Goal: Transaction & Acquisition: Purchase product/service

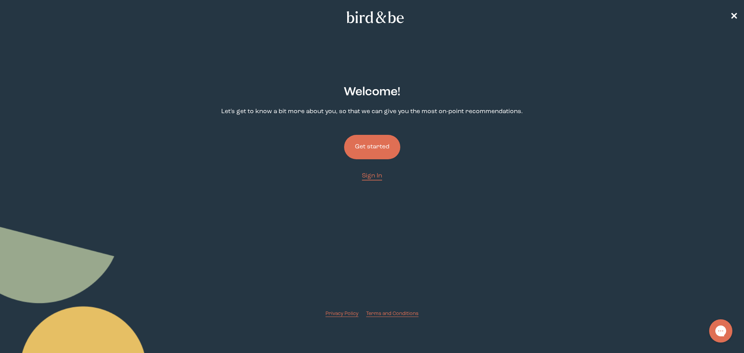
click at [375, 145] on button "Get started" at bounding box center [372, 147] width 56 height 24
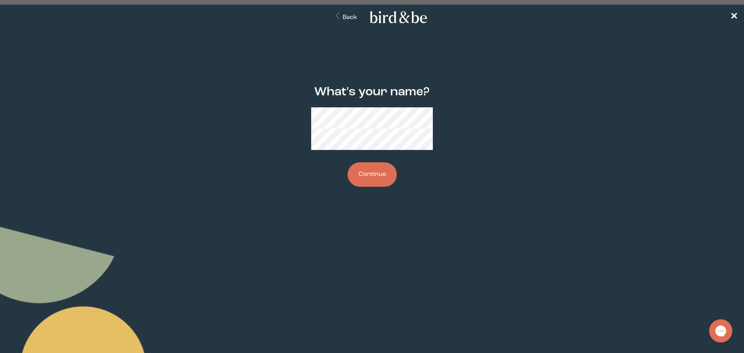
click at [362, 169] on button "Continue" at bounding box center [372, 174] width 49 height 24
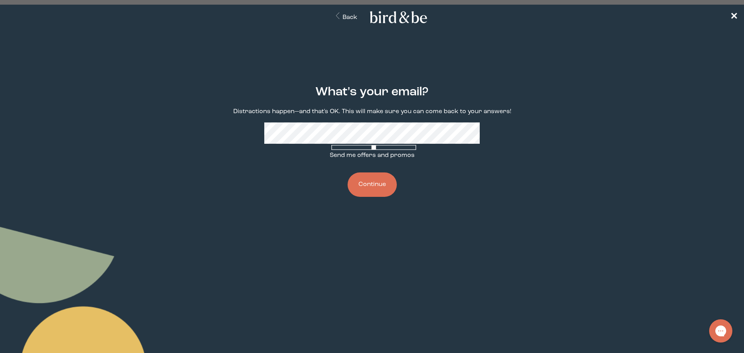
click at [330, 151] on span at bounding box center [372, 151] width 85 height 0
click at [332, 150] on input "Send me offers and promos" at bounding box center [374, 147] width 85 height 5
checkbox input "true"
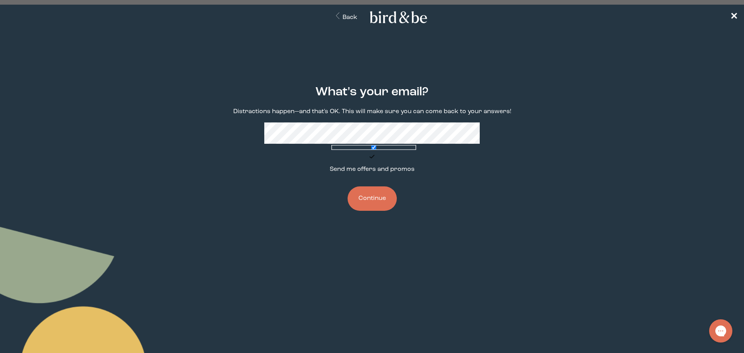
click at [372, 191] on button "Continue" at bounding box center [372, 198] width 49 height 24
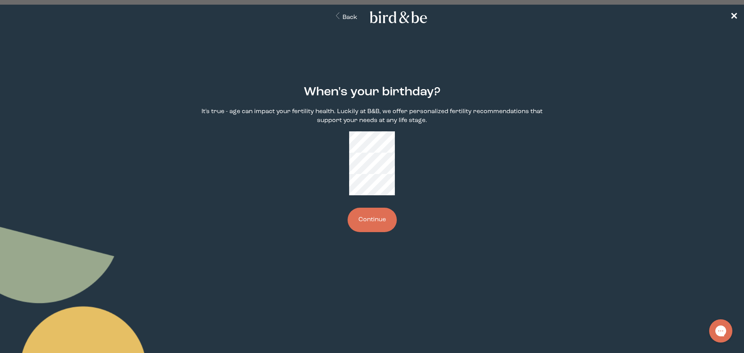
click at [374, 208] on button "Continue" at bounding box center [372, 220] width 49 height 24
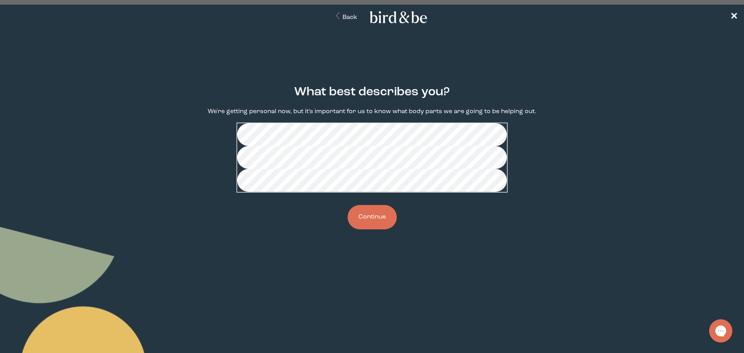
click at [366, 230] on button "Continue" at bounding box center [372, 217] width 49 height 24
click at [375, 230] on button "Continue" at bounding box center [372, 217] width 49 height 24
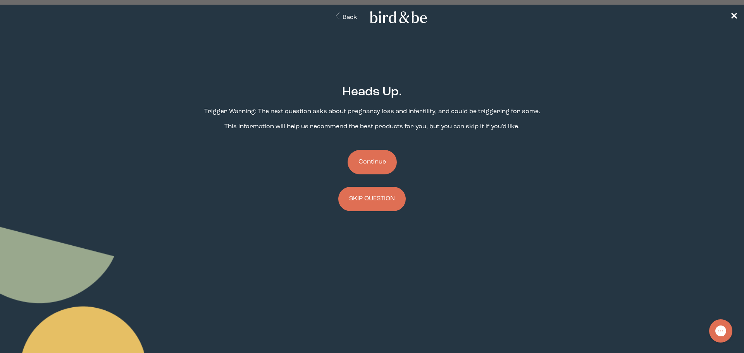
click at [385, 164] on button "Continue" at bounding box center [372, 162] width 49 height 24
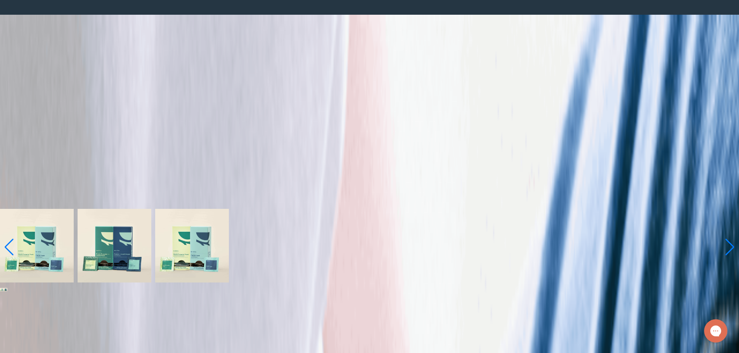
scroll to position [39, 0]
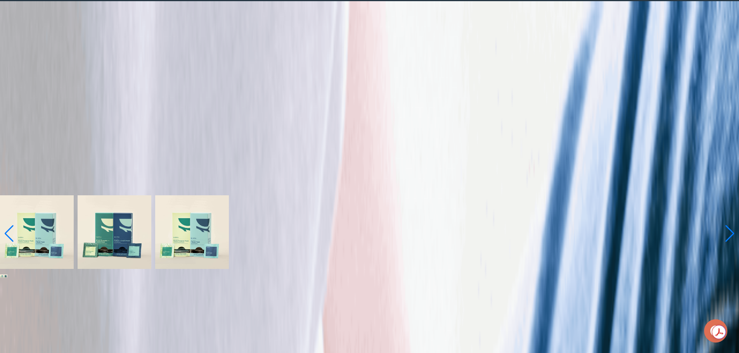
click at [346, 325] on label "With [MEDICAL_DATA] Boosts" at bounding box center [370, 329] width 736 height 9
click at [9, 316] on input "With [MEDICAL_DATA] Boosts" at bounding box center [5, 318] width 5 height 5
click at [62, 194] on span "Learn More About it" at bounding box center [31, 191] width 62 height 6
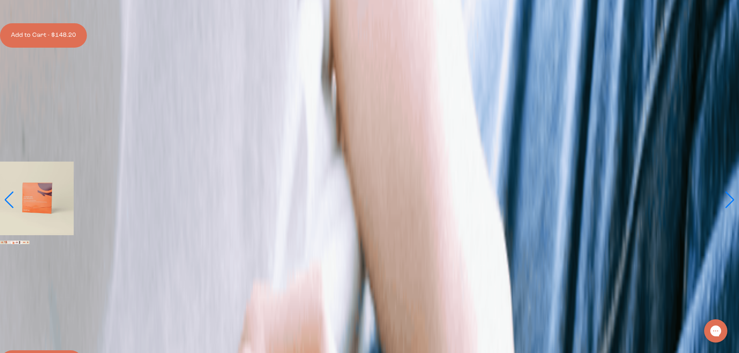
scroll to position [0, 0]
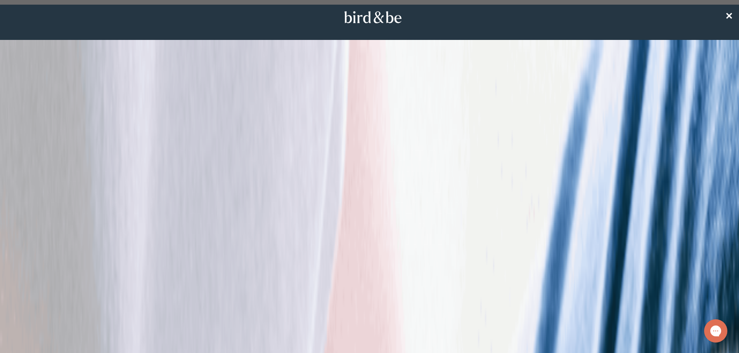
click at [54, 104] on span "The Power Pair" at bounding box center [27, 100] width 54 height 7
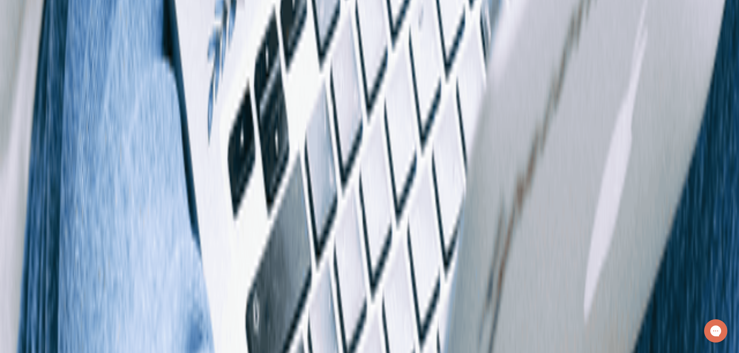
scroll to position [2396, 0]
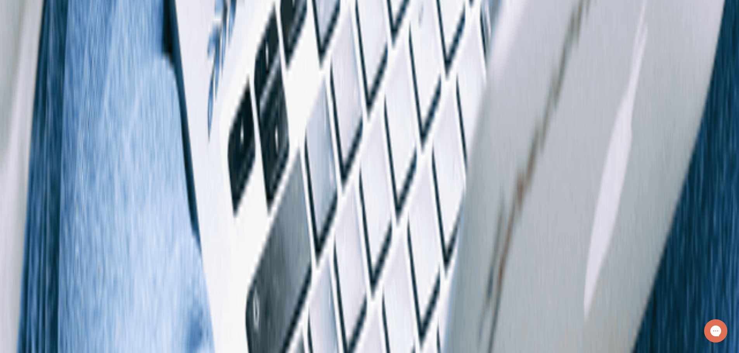
drag, startPoint x: 744, startPoint y: 41, endPoint x: 21, endPoint y: 2, distance: 724.5
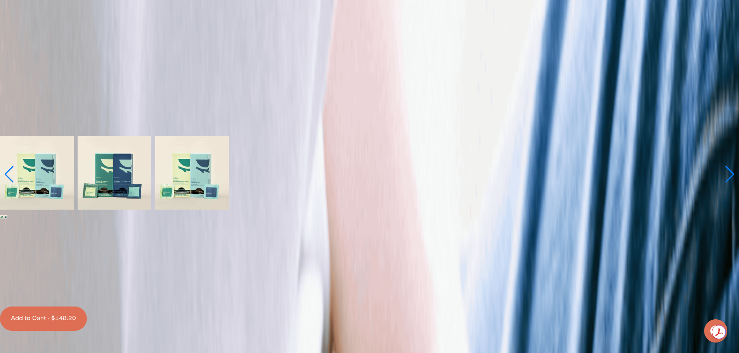
scroll to position [301, 0]
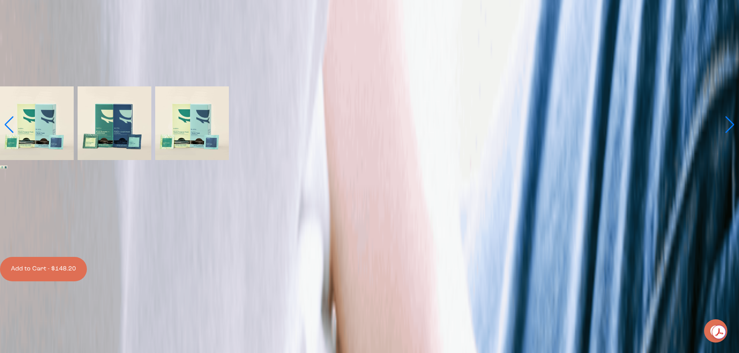
click at [87, 257] on button "Add to Cart - $148.20" at bounding box center [43, 269] width 87 height 24
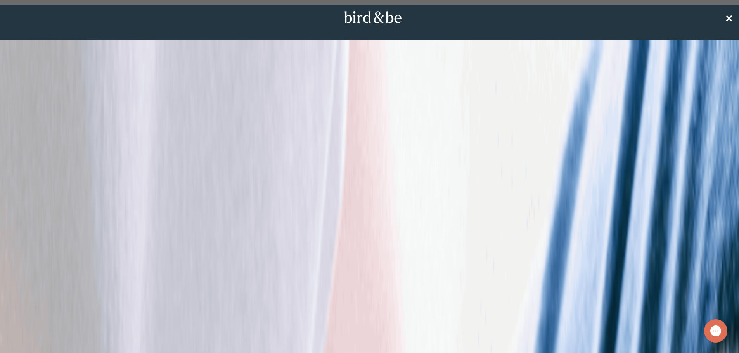
click at [731, 17] on span "✕" at bounding box center [729, 17] width 8 height 9
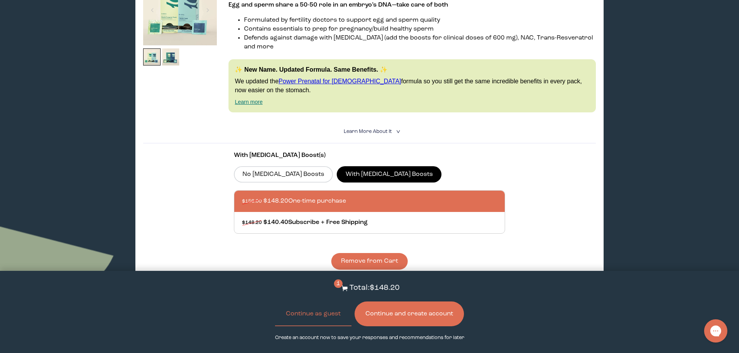
scroll to position [155, 0]
click at [329, 315] on button "Continue as guest" at bounding box center [313, 314] width 76 height 25
